Goal: Communication & Community: Answer question/provide support

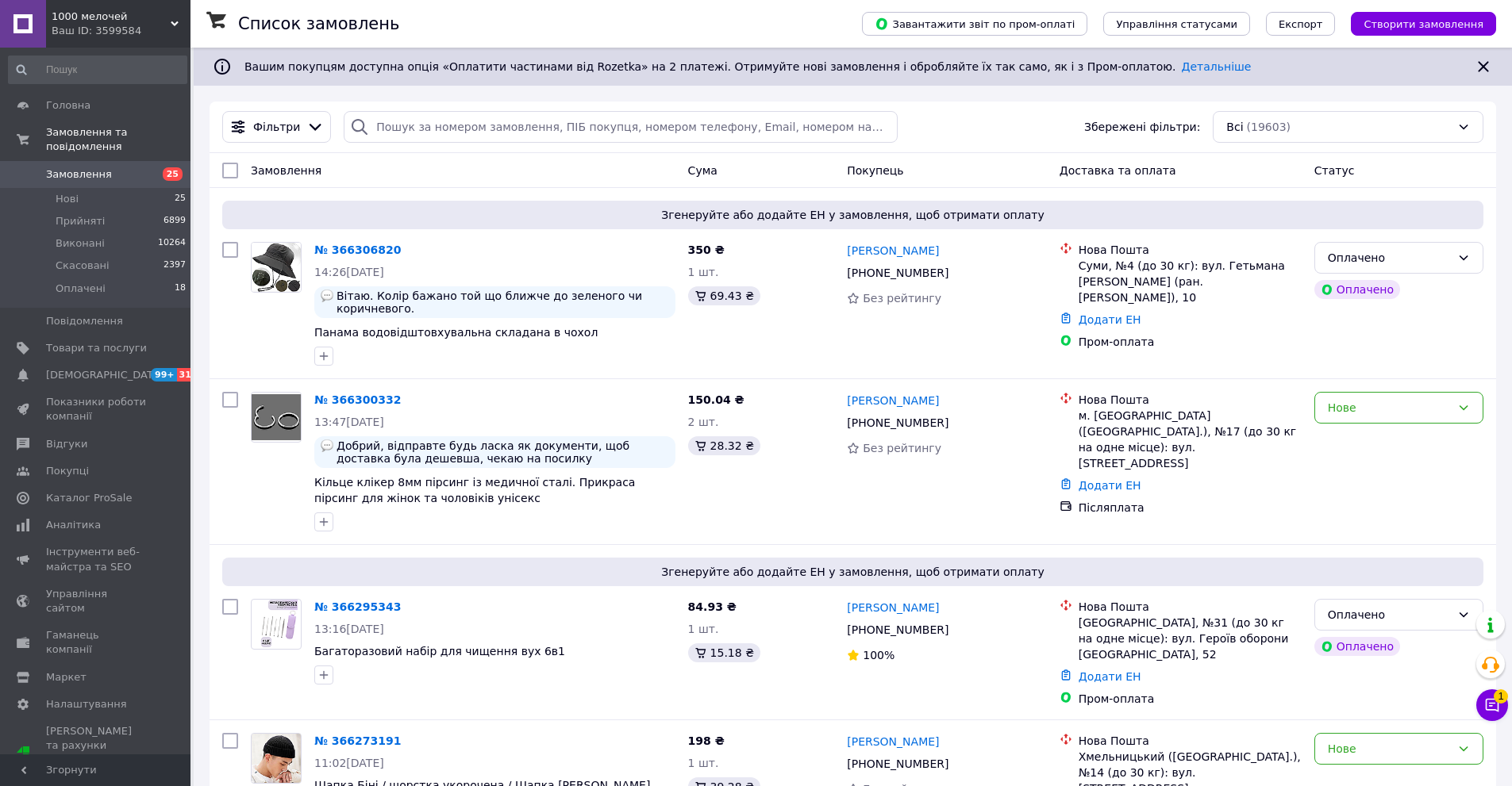
click at [138, 168] on span "Замовлення" at bounding box center [95, 174] width 100 height 14
click at [1495, 705] on icon at bounding box center [1491, 705] width 16 height 16
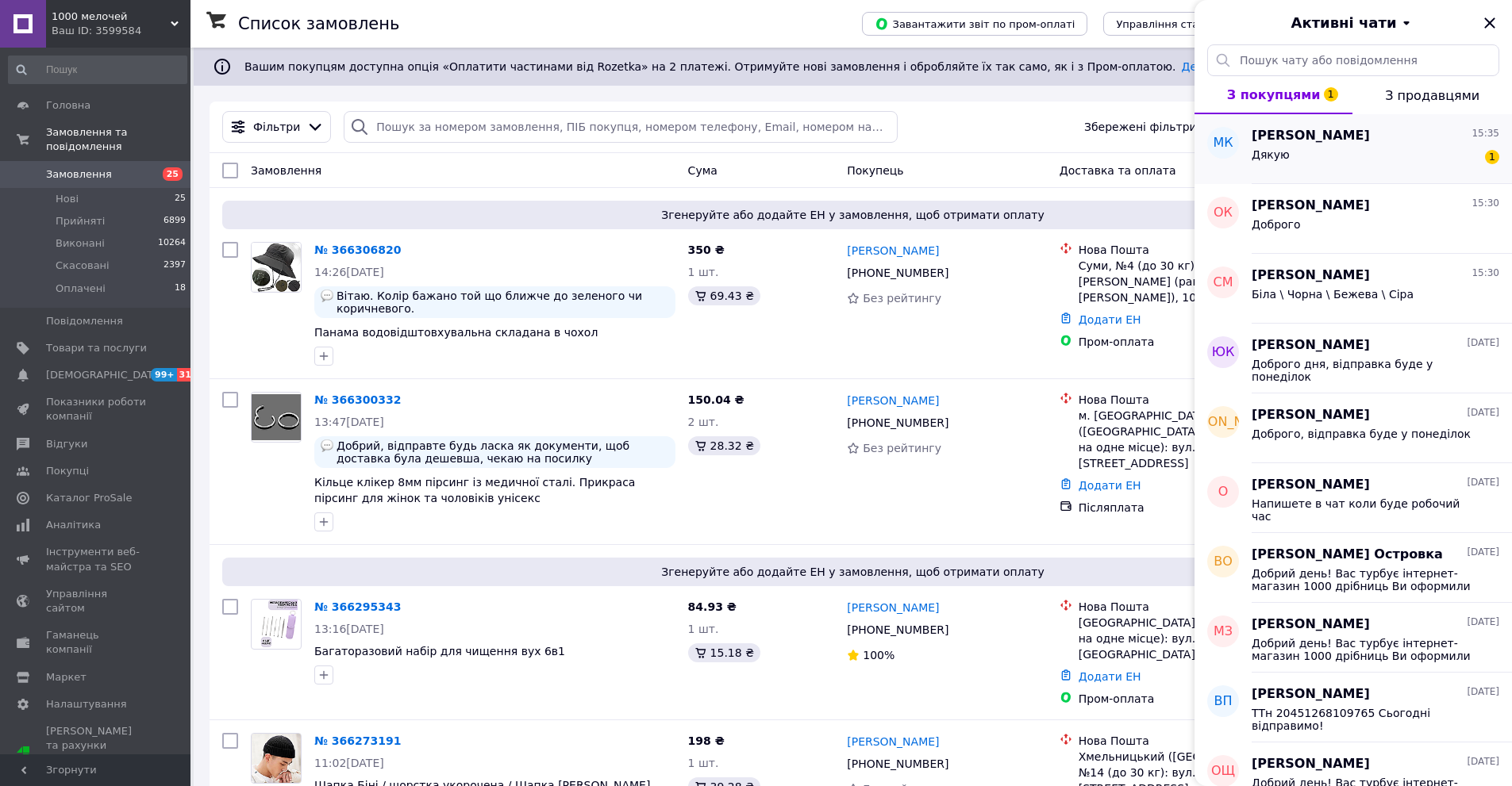
click at [1335, 153] on div "Дякую 1" at bounding box center [1375, 158] width 247 height 26
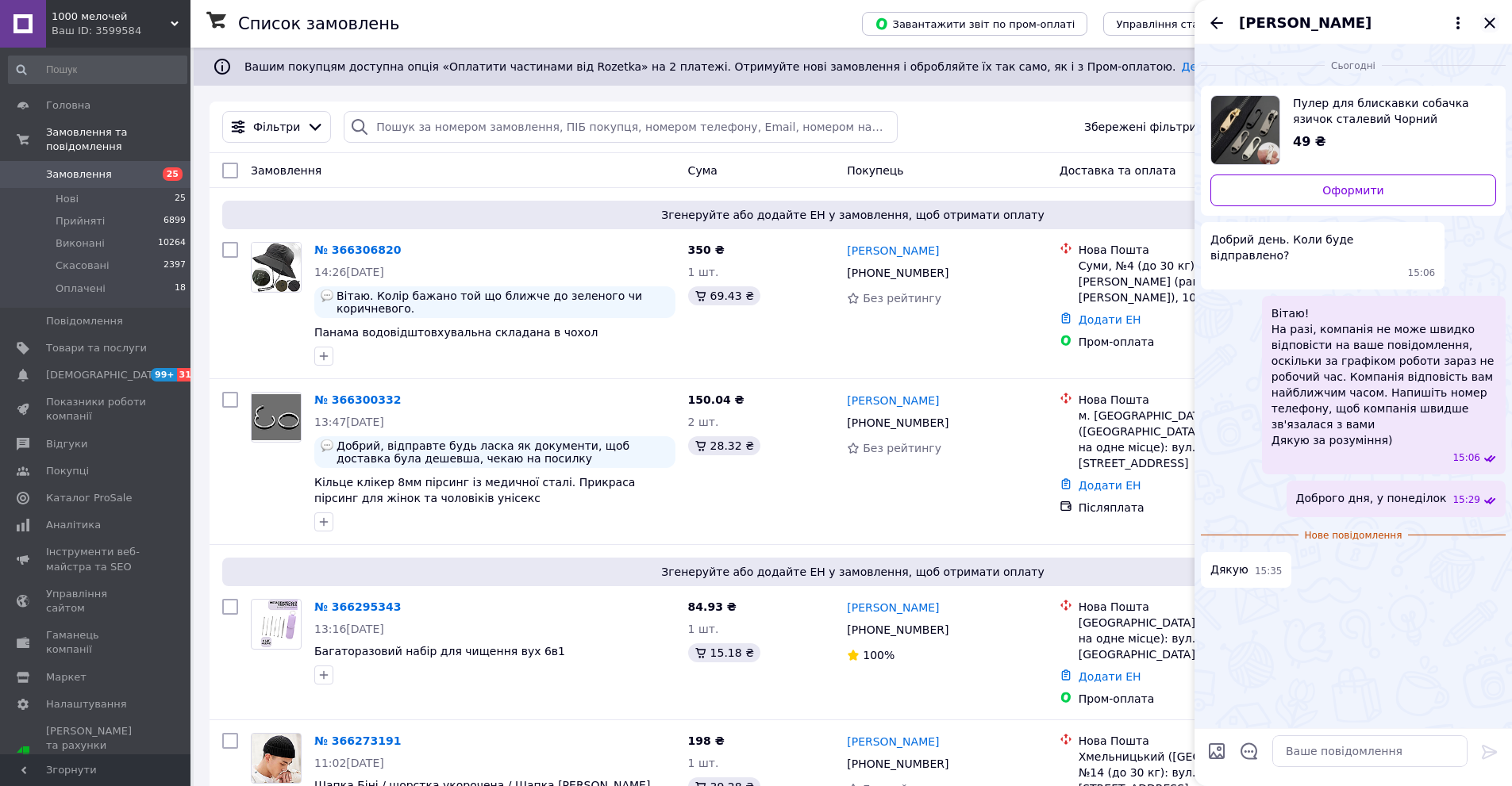
click at [1494, 23] on icon "Закрити" at bounding box center [1489, 22] width 19 height 19
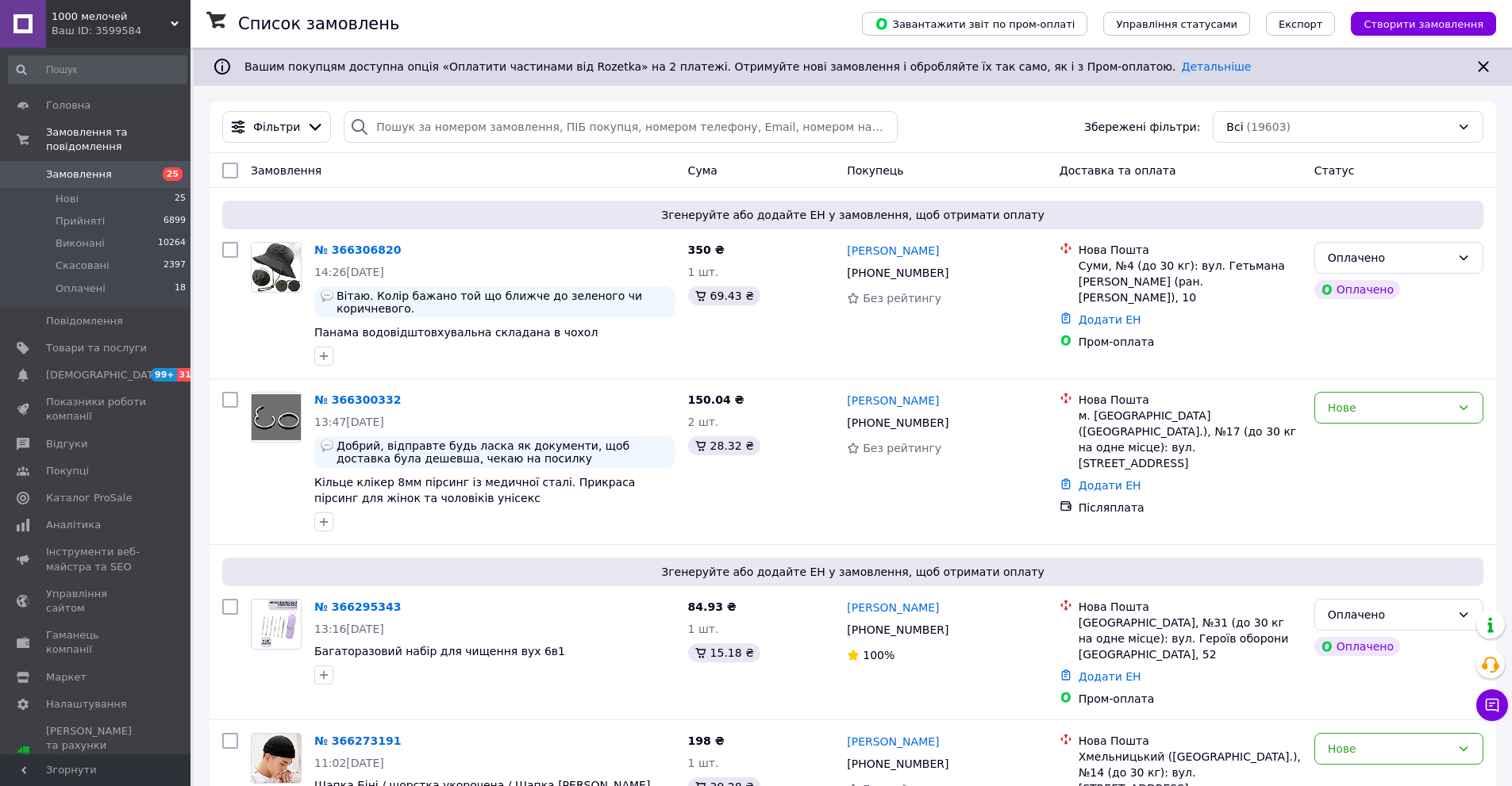
click at [1495, 706] on icon at bounding box center [1491, 705] width 16 height 16
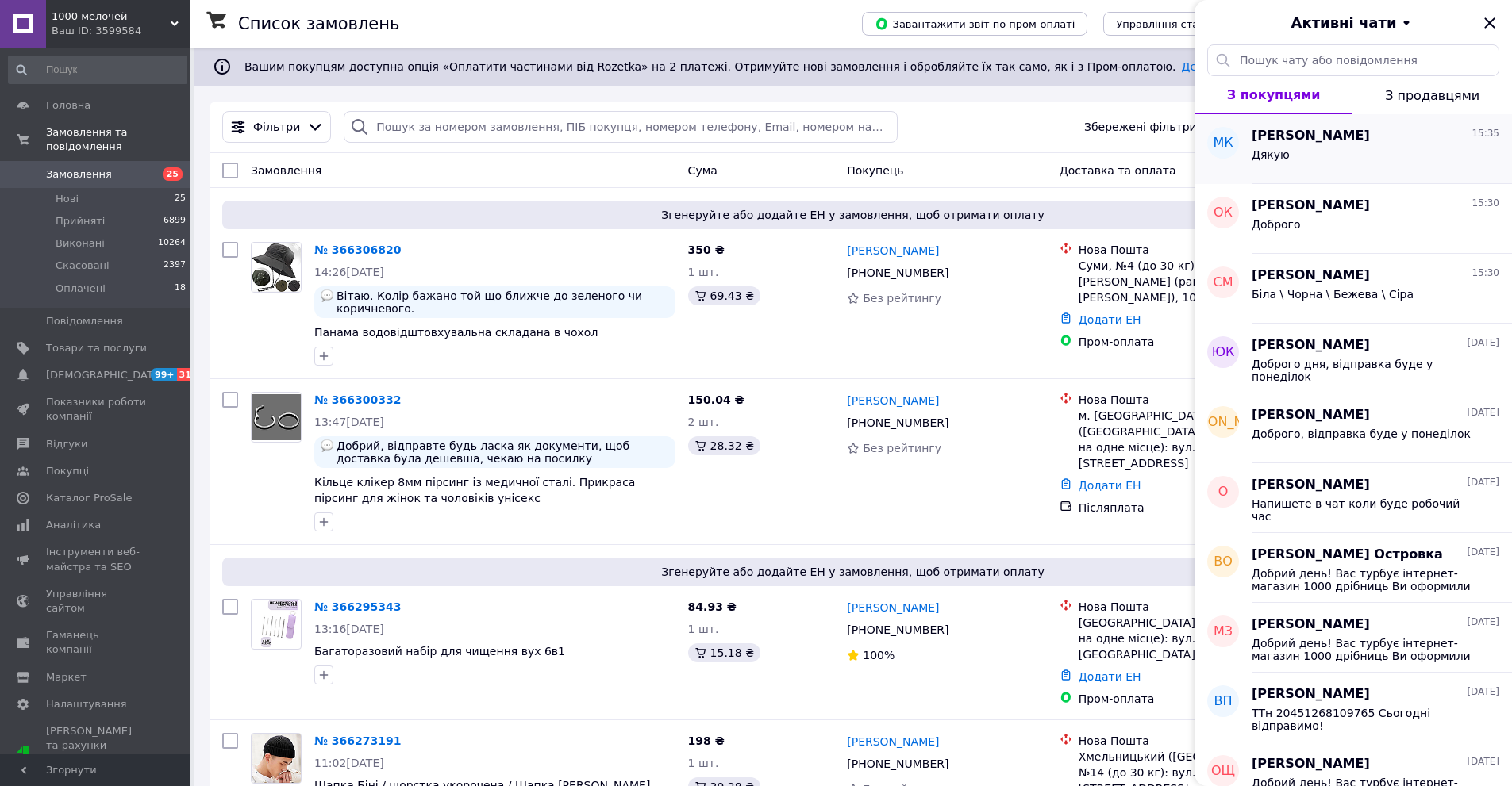
click at [1317, 139] on span "[PERSON_NAME]" at bounding box center [1310, 136] width 118 height 18
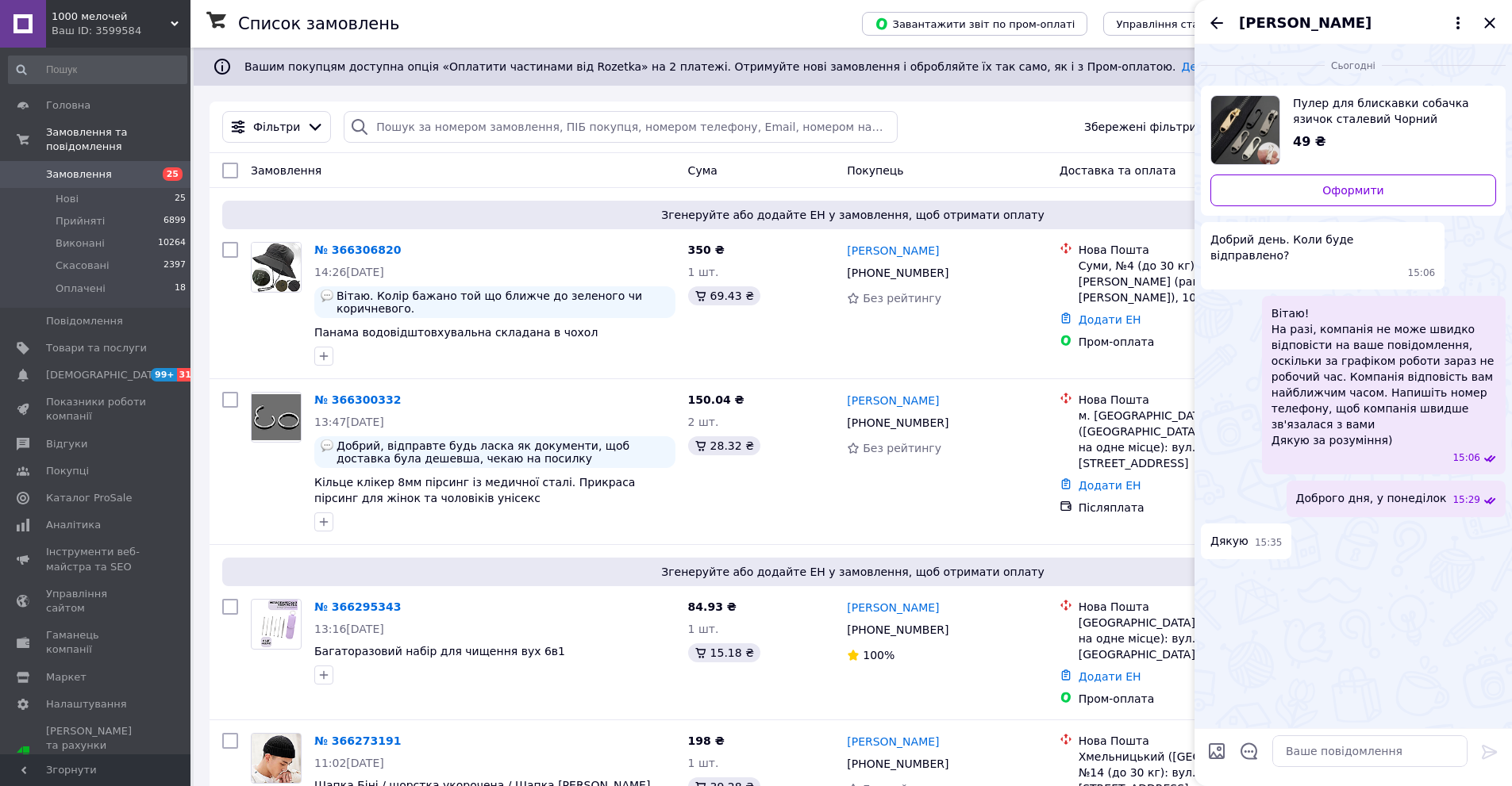
click at [1346, 124] on span "Пулер для блискавки собачка язичок сталевий Чорний" at bounding box center [1387, 111] width 190 height 32
click at [1359, 26] on span "[PERSON_NAME]" at bounding box center [1305, 22] width 133 height 21
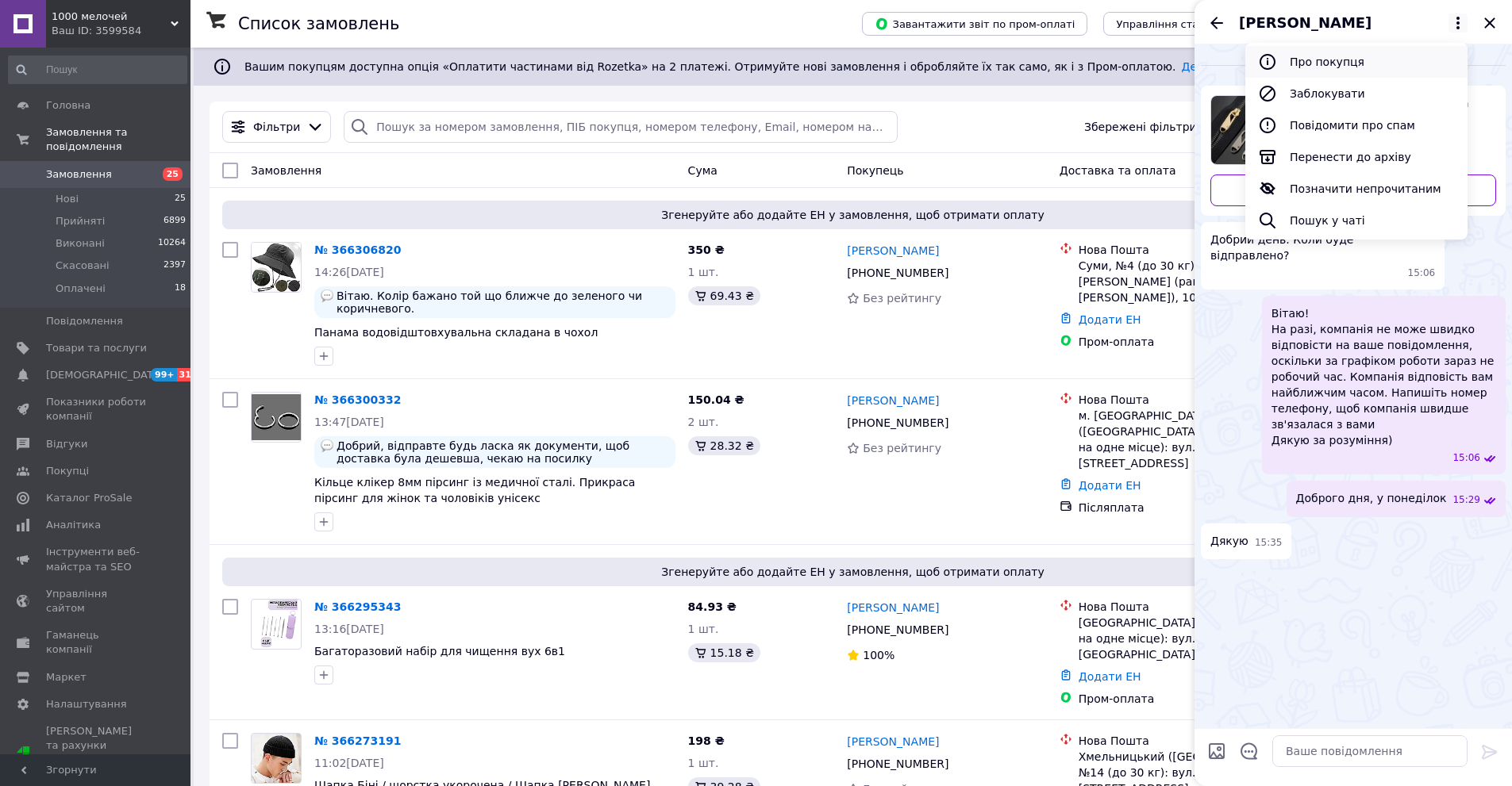
click at [1367, 55] on button "Про покупця" at bounding box center [1357, 61] width 223 height 32
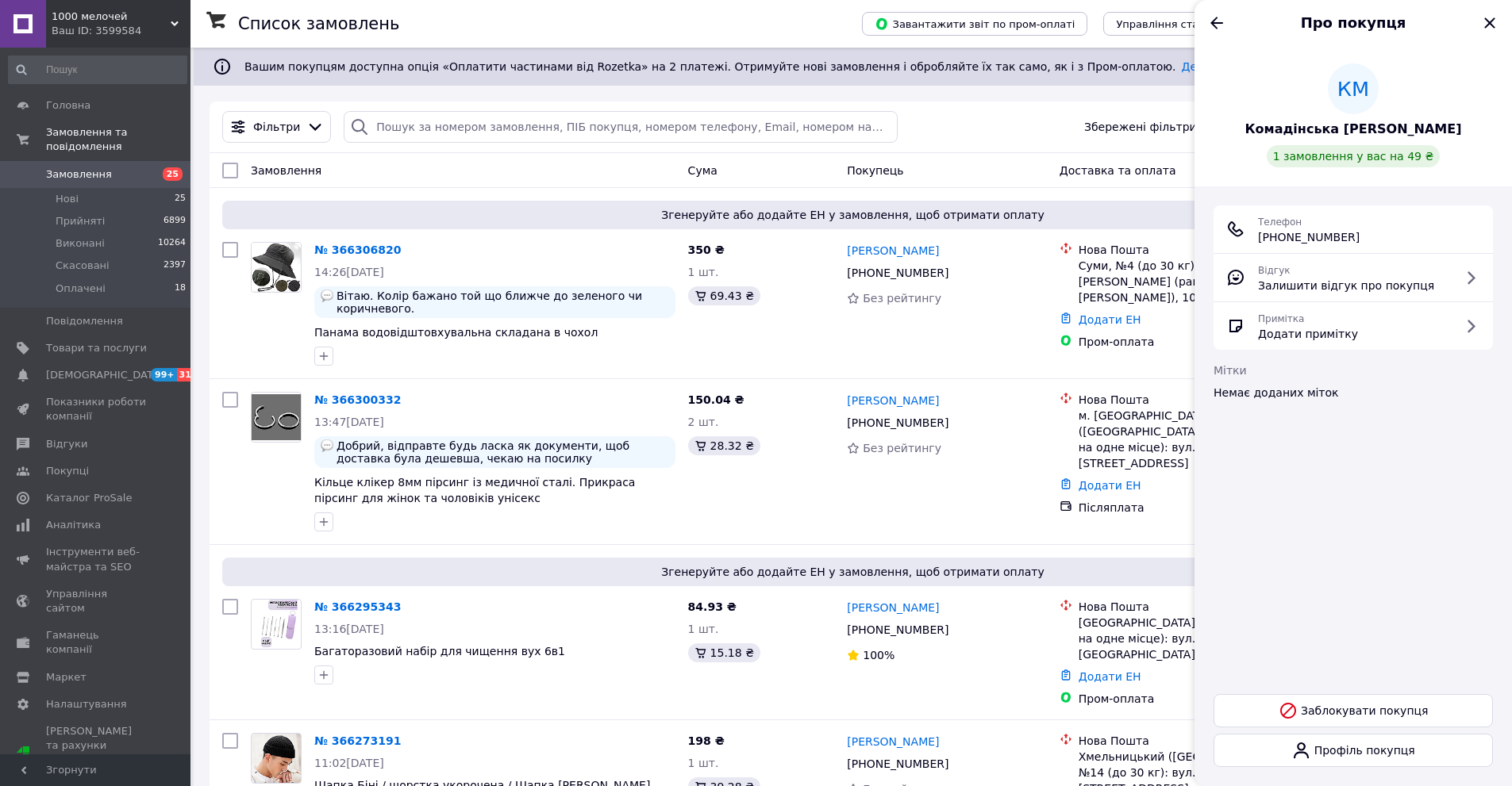
click at [1357, 138] on span "Комадінська [PERSON_NAME]" at bounding box center [1353, 129] width 217 height 18
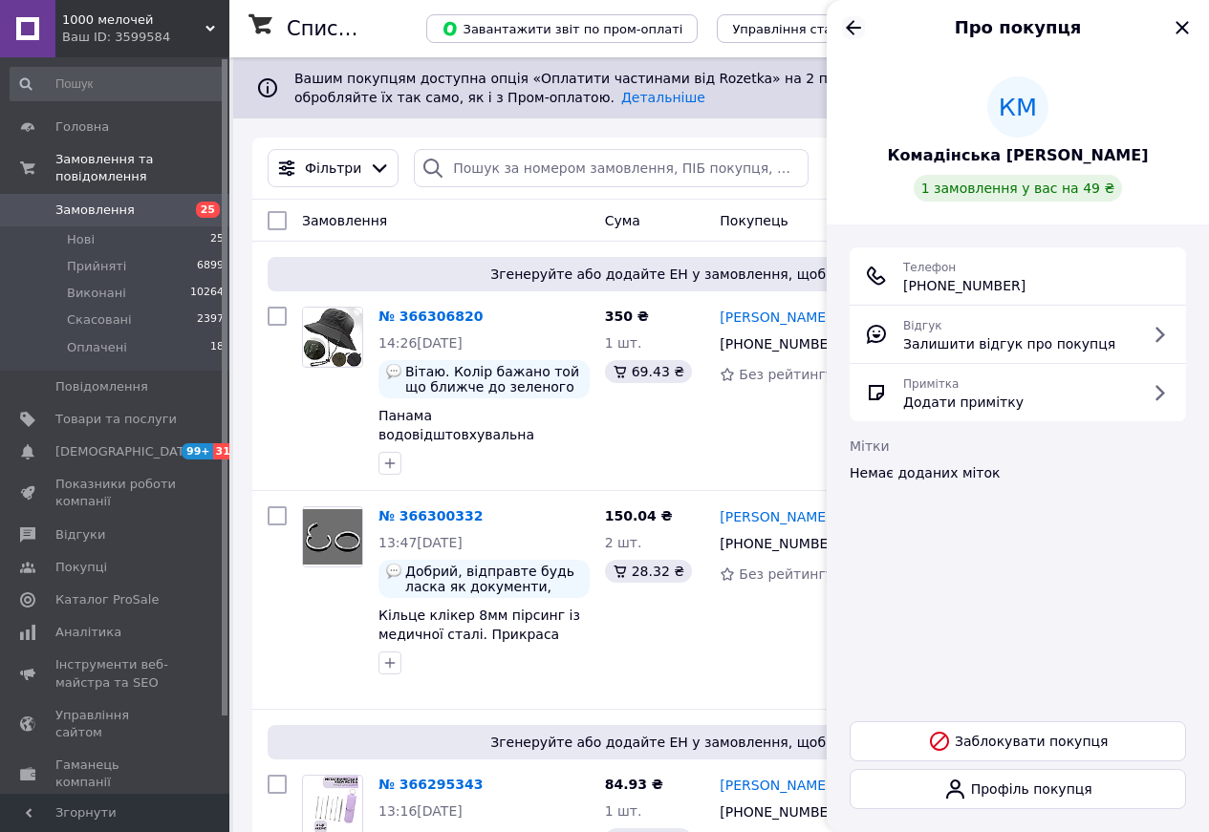
click at [862, 18] on icon "Назад" at bounding box center [853, 27] width 23 height 23
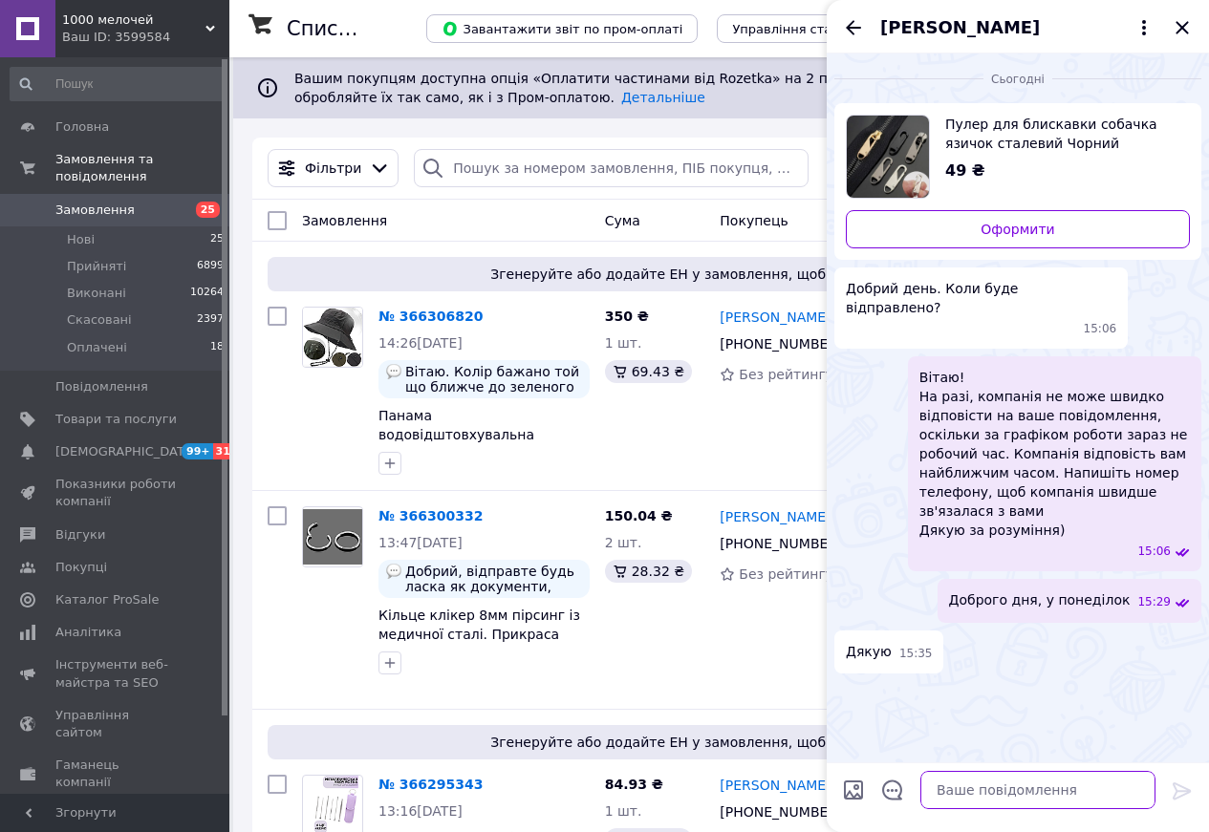
click at [1031, 786] on textarea at bounding box center [1037, 790] width 235 height 38
type textarea "[PERSON_NAME]"
type textarea "Вам чорний колір відправити?"
